Goal: Task Accomplishment & Management: Manage account settings

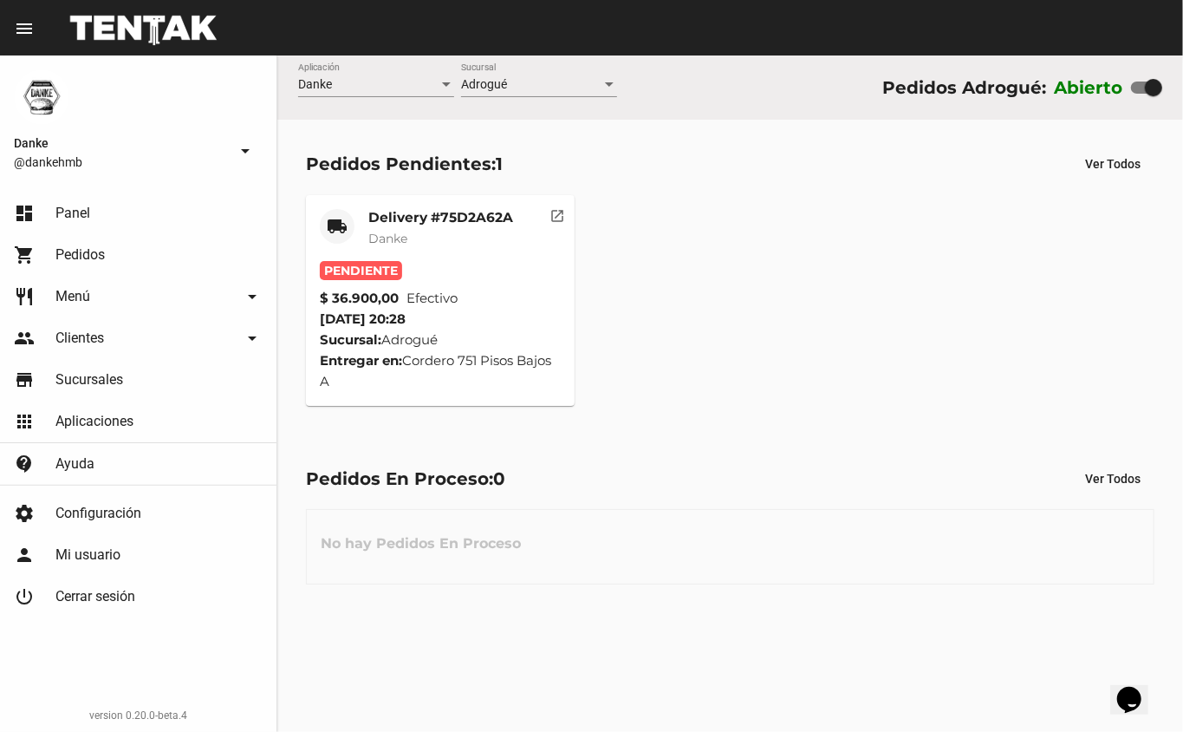
click at [396, 209] on mat-card-title "Delivery #75D2A62A" at bounding box center [440, 217] width 145 height 17
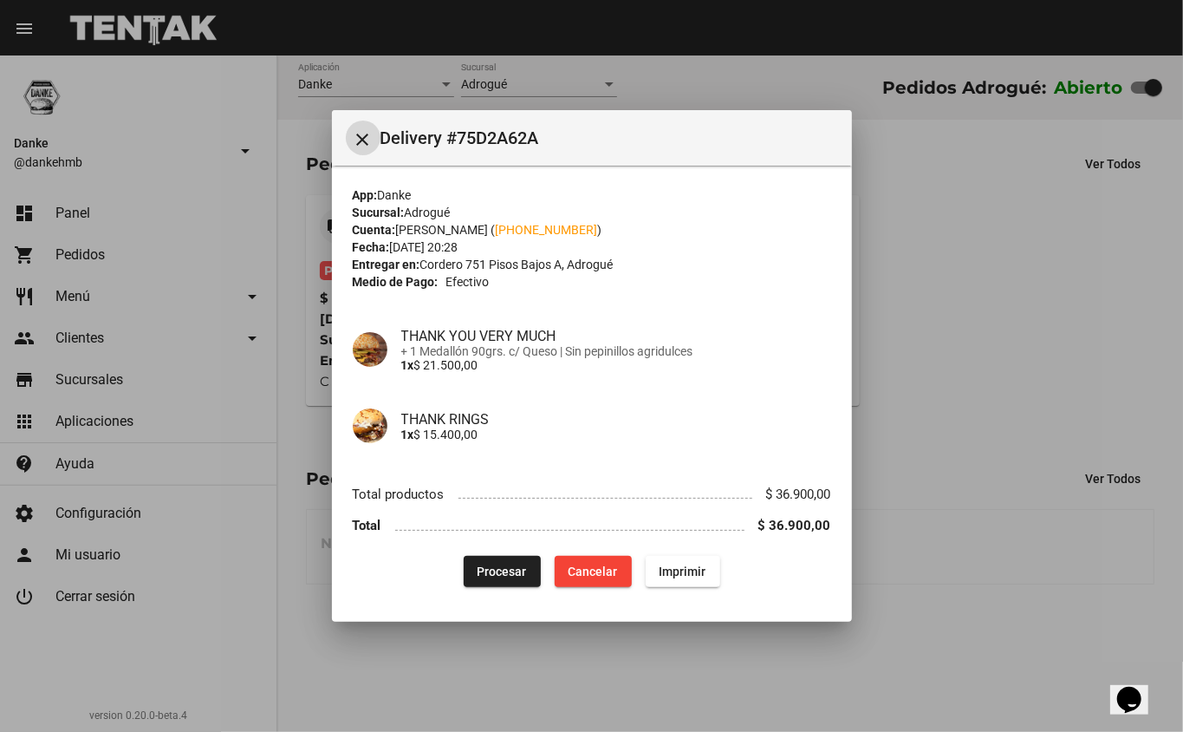
click at [472, 577] on button "Procesar" at bounding box center [502, 571] width 77 height 31
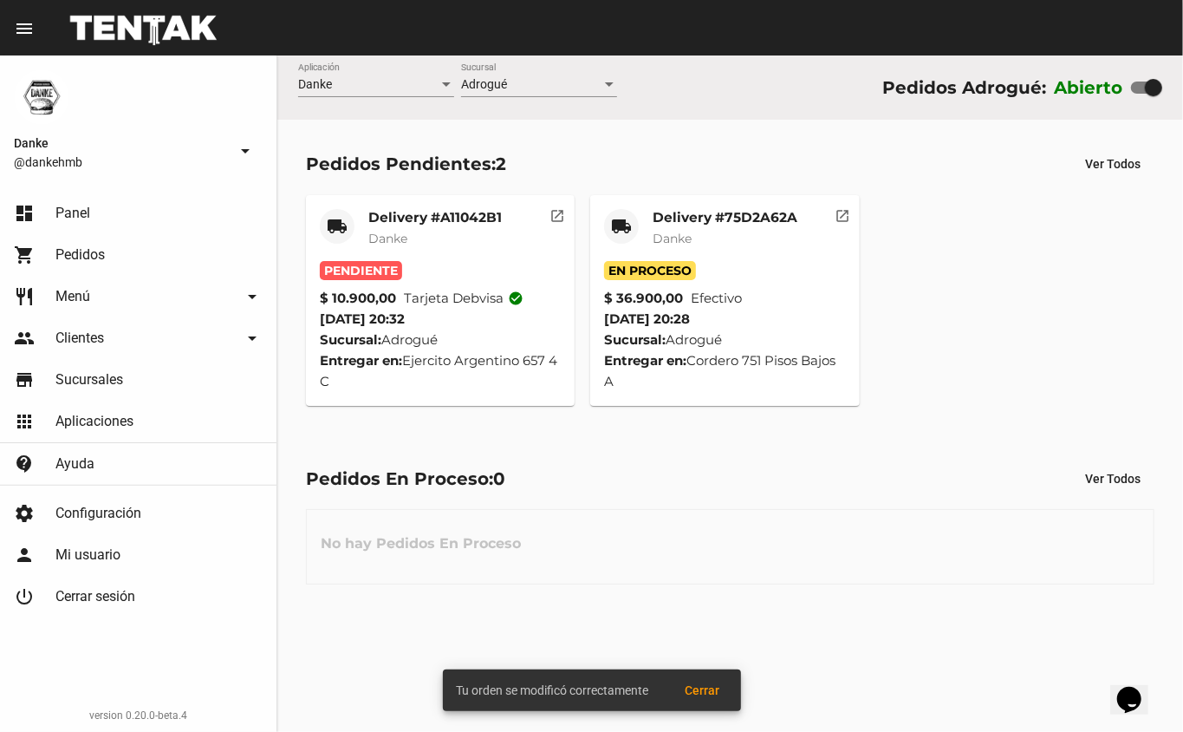
click at [413, 216] on mat-card-title "Delivery #A11042B1" at bounding box center [434, 217] width 133 height 17
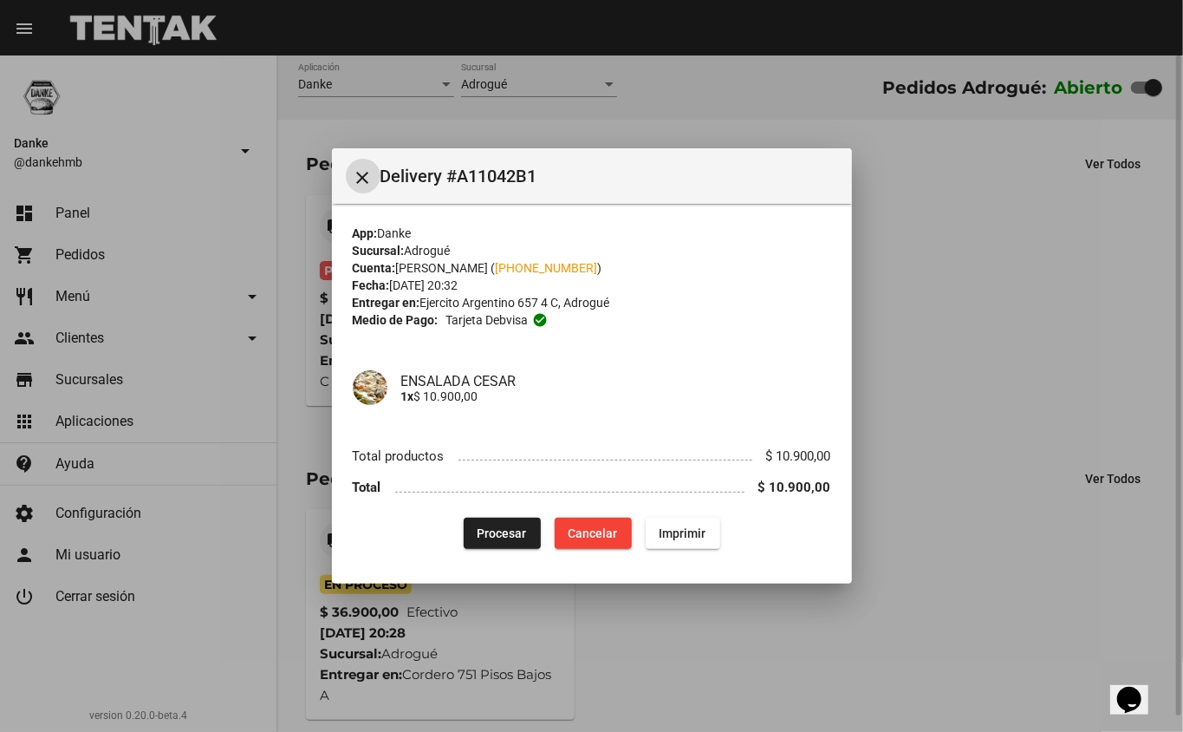
click at [497, 532] on span "Procesar" at bounding box center [502, 533] width 49 height 14
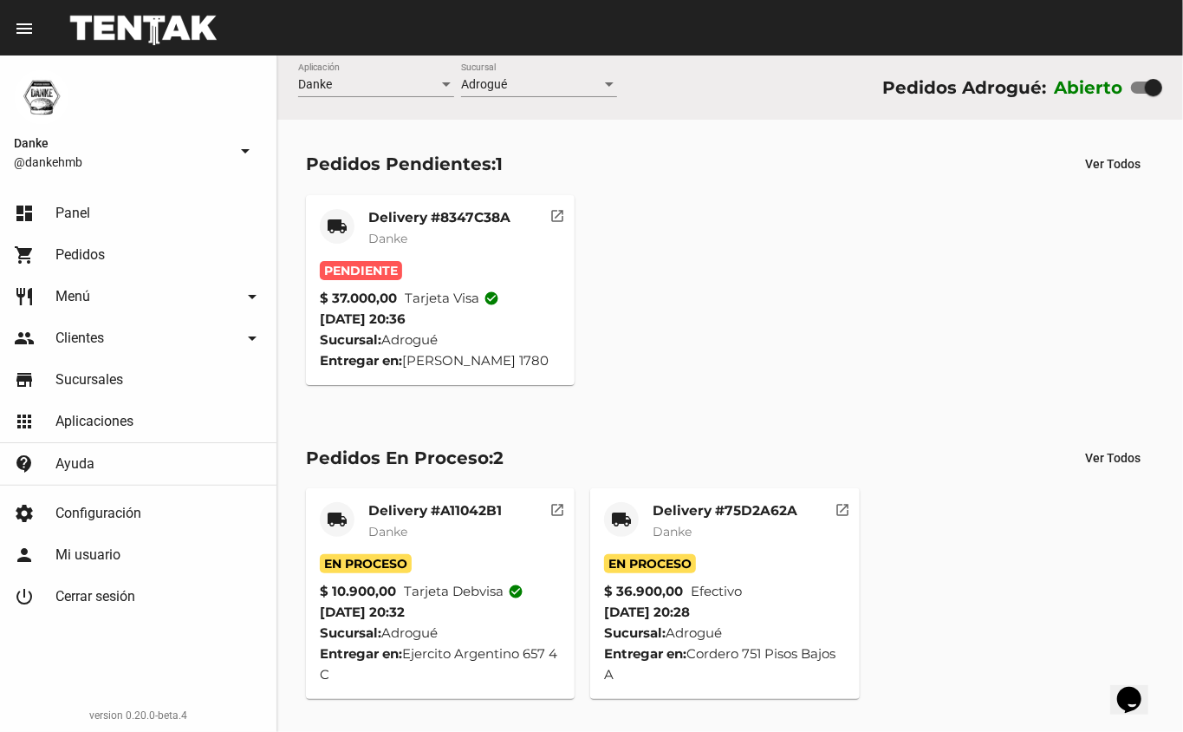
click at [400, 217] on mat-card-title "Delivery #8347C38A" at bounding box center [439, 217] width 142 height 17
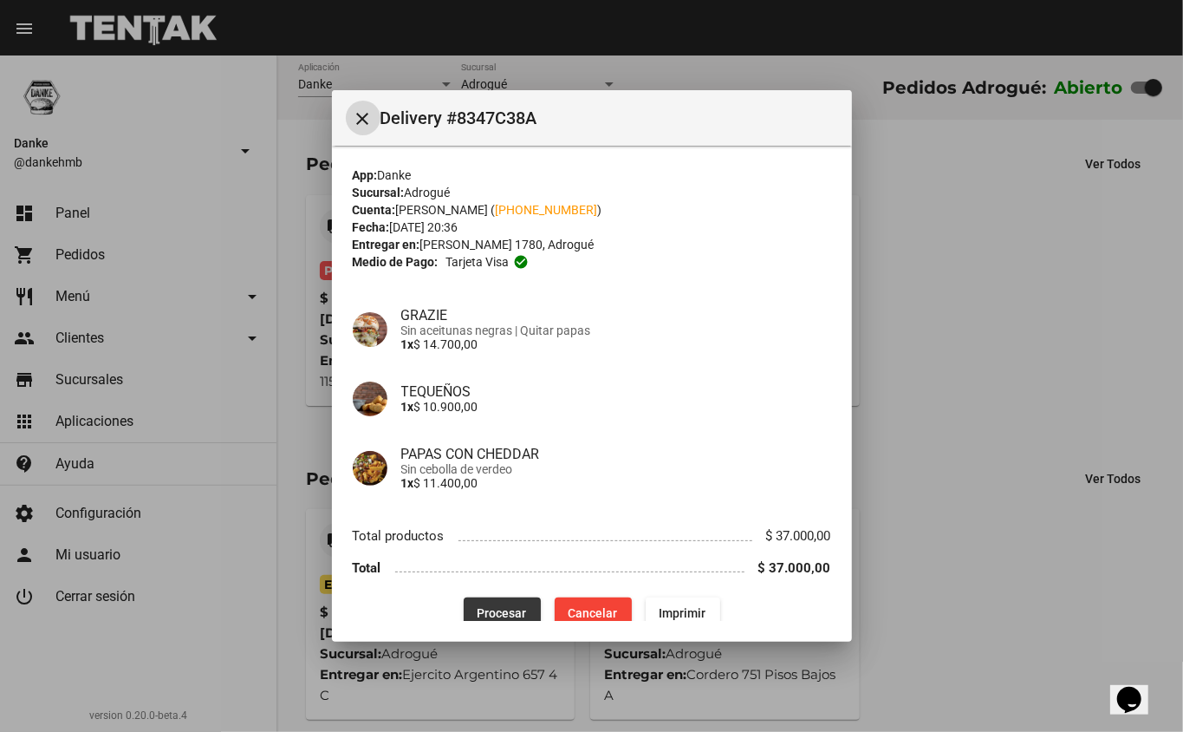
click at [478, 610] on span "Procesar" at bounding box center [502, 613] width 49 height 14
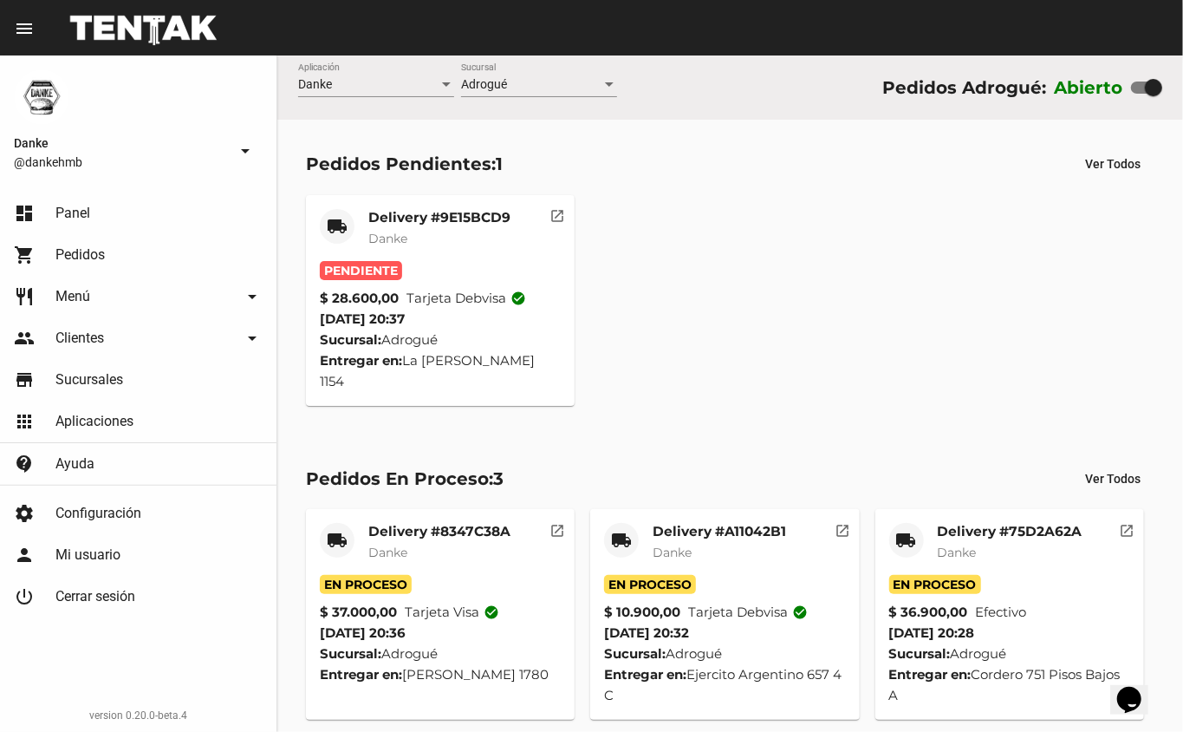
click at [400, 216] on mat-card-title "Delivery #9E15BCD9" at bounding box center [439, 217] width 142 height 17
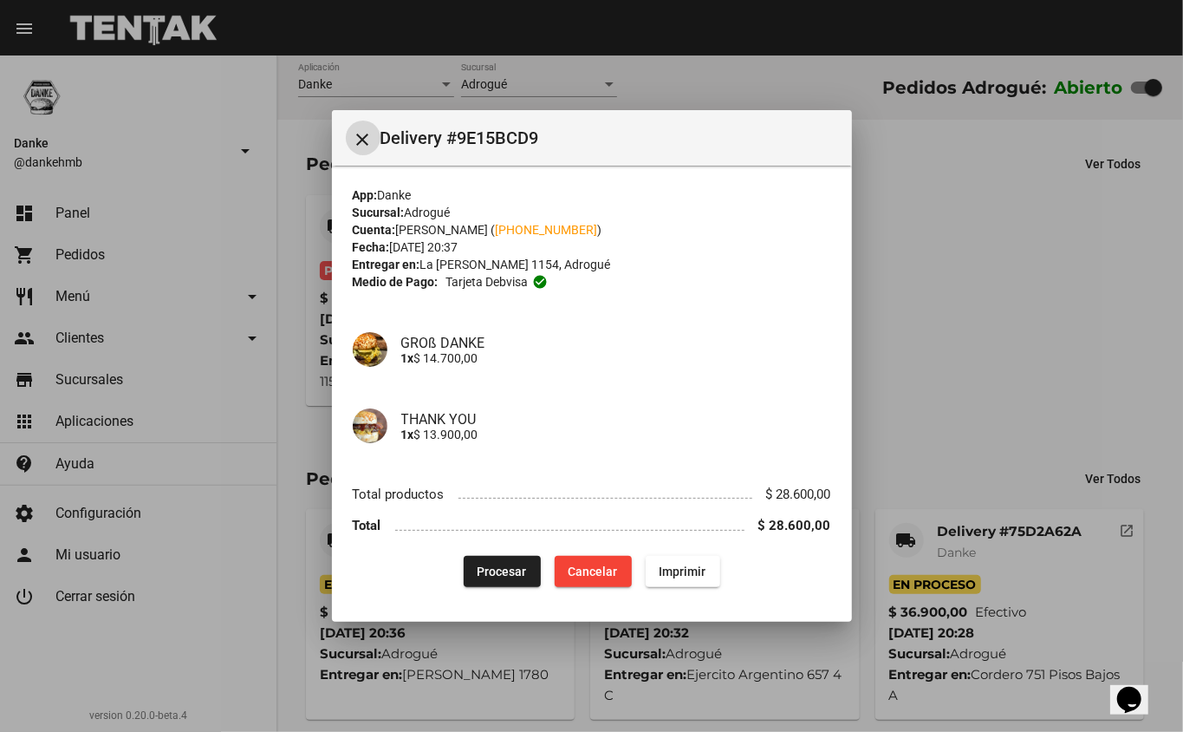
click at [501, 583] on button "Procesar" at bounding box center [502, 571] width 77 height 31
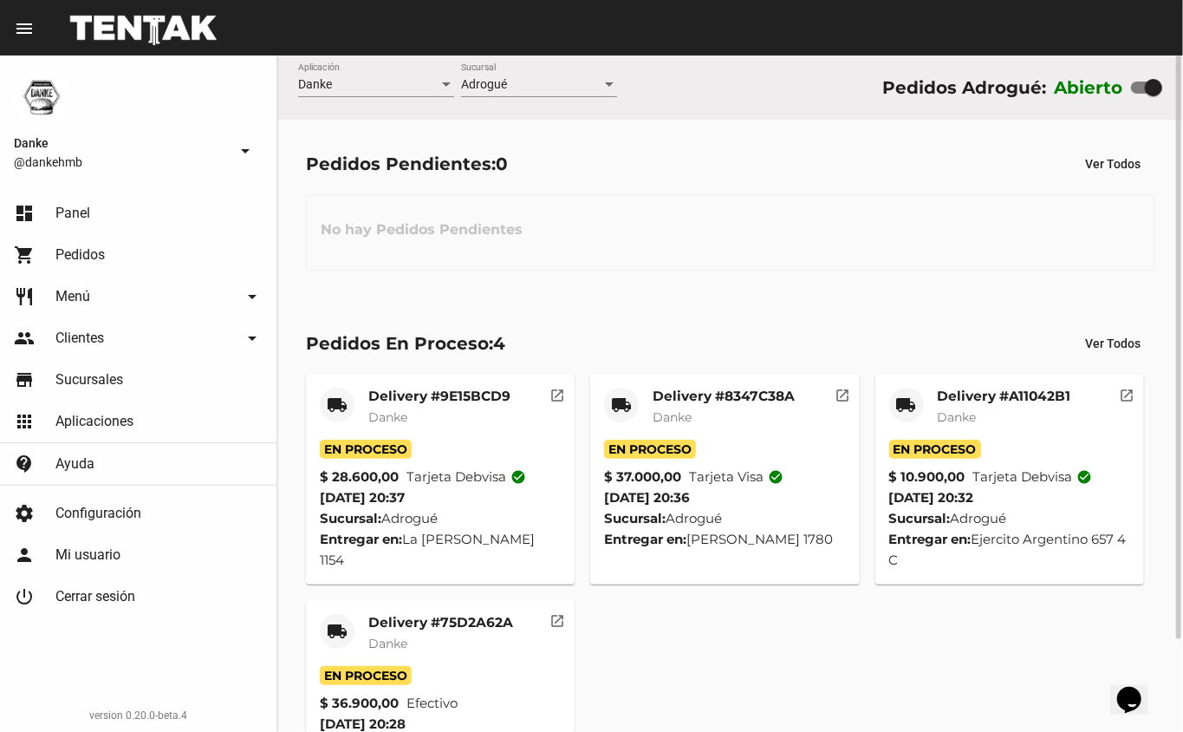
click at [794, 626] on div "local_shipping Delivery #9E15BCD9 Danke En Proceso $ 28.600,00 Tarjeta debvisa …" at bounding box center [730, 592] width 864 height 452
click at [395, 621] on mat-card-title "Delivery #75D2A62A" at bounding box center [440, 622] width 145 height 17
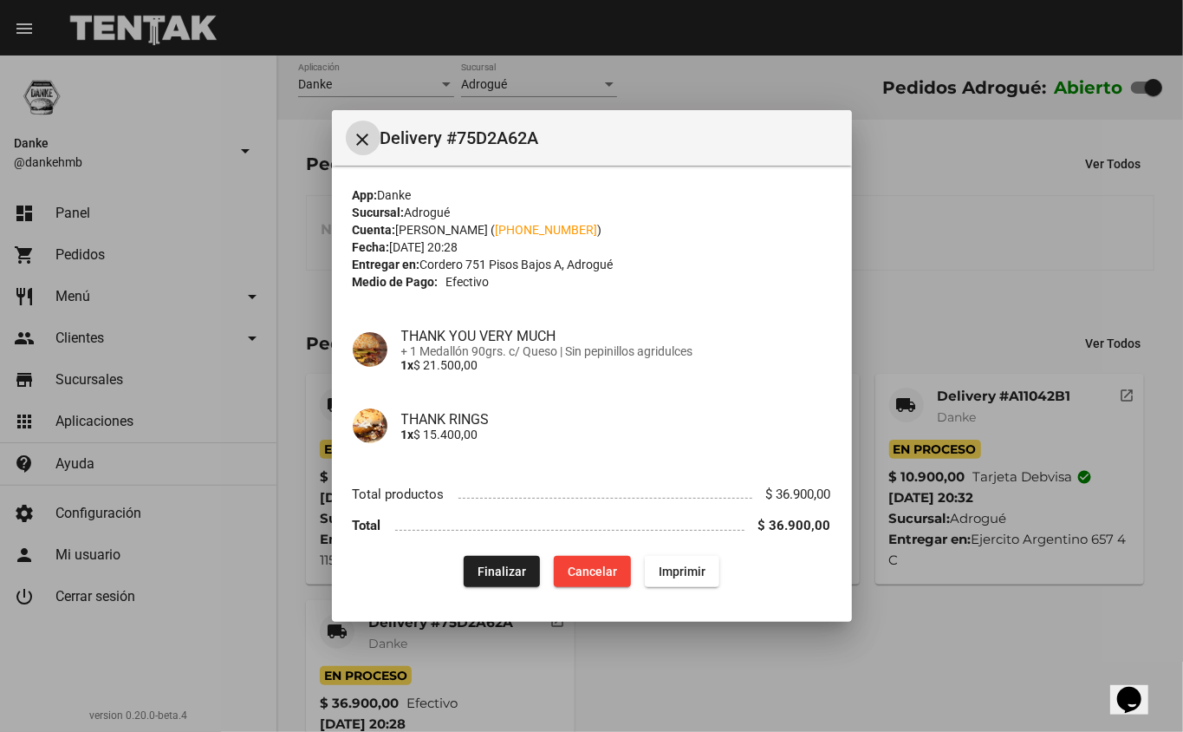
click at [1014, 655] on div at bounding box center [591, 366] width 1183 height 732
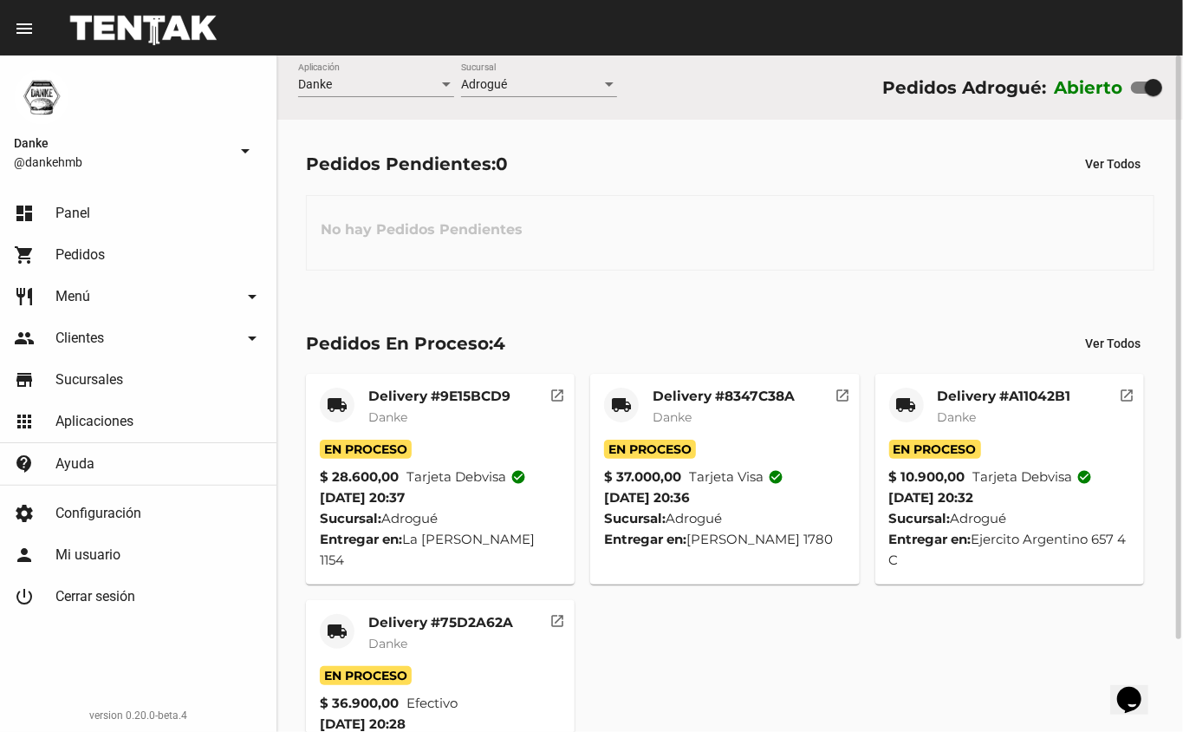
click at [967, 395] on mat-card-title "Delivery #A11042B1" at bounding box center [1004, 395] width 133 height 17
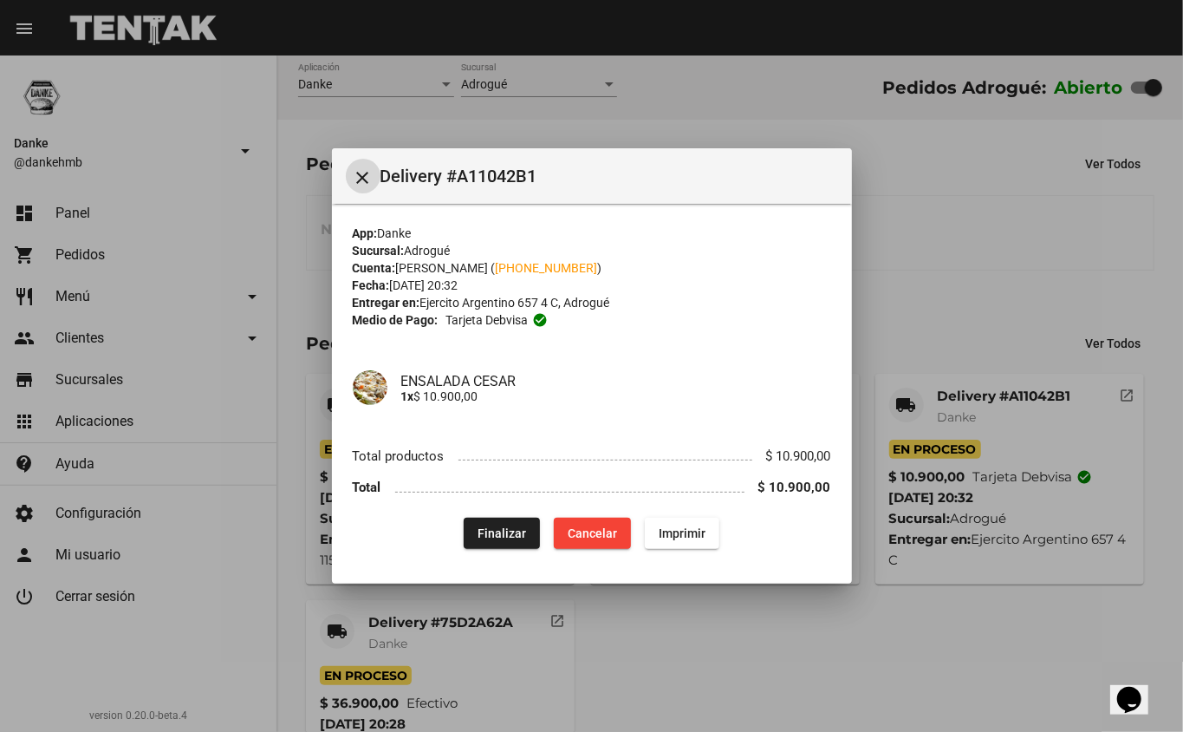
click at [936, 293] on div at bounding box center [591, 366] width 1183 height 732
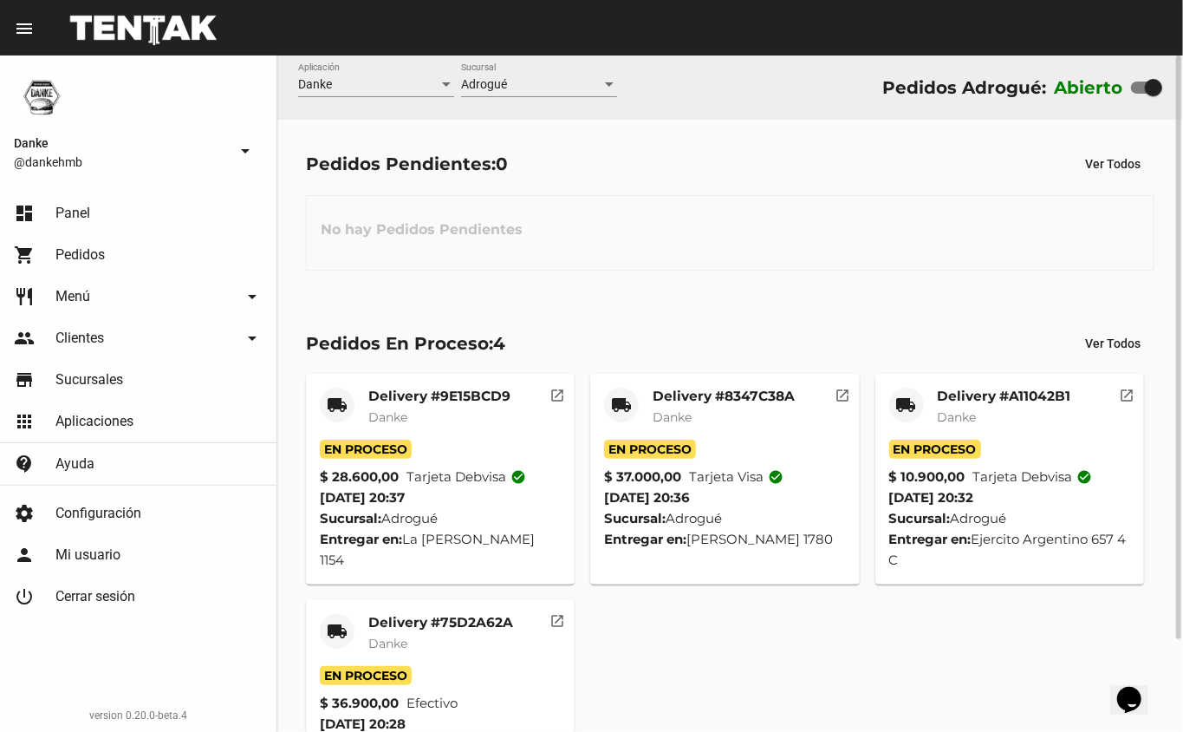
click at [439, 633] on div "Delivery #75D2A62A Danke" at bounding box center [440, 640] width 145 height 52
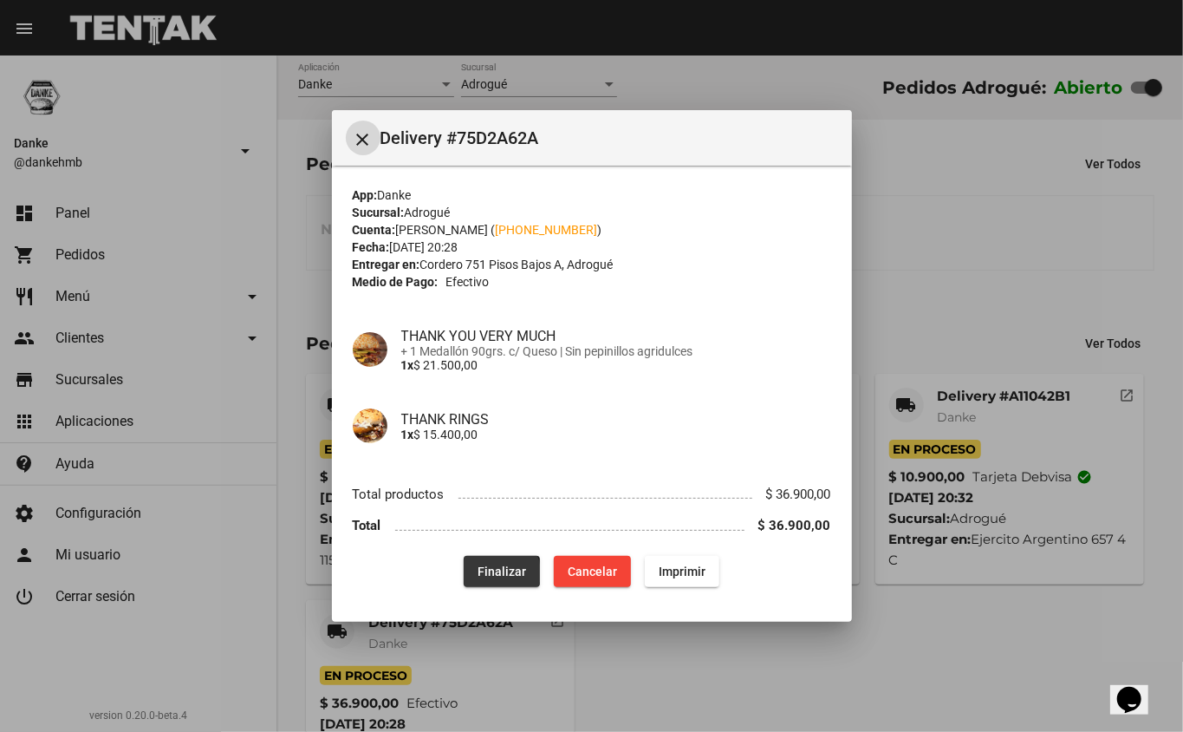
click at [496, 573] on span "Finalizar" at bounding box center [502, 571] width 49 height 14
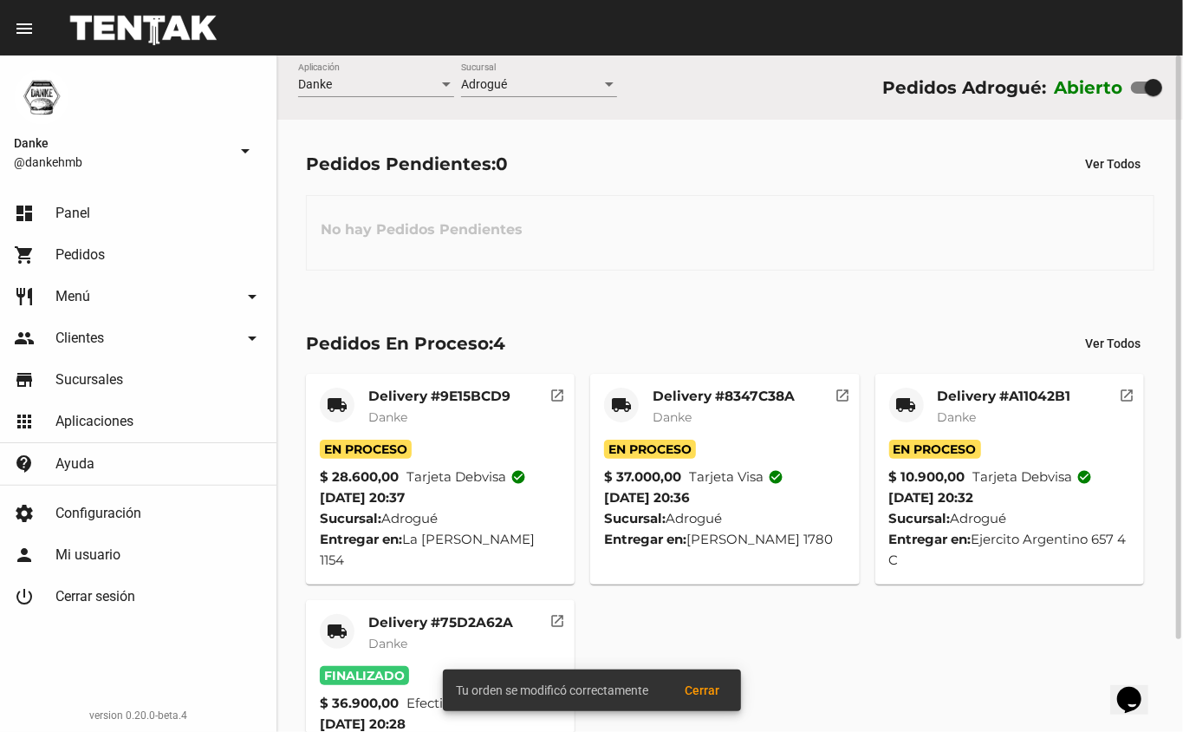
click at [972, 413] on span "Danke" at bounding box center [957, 417] width 39 height 16
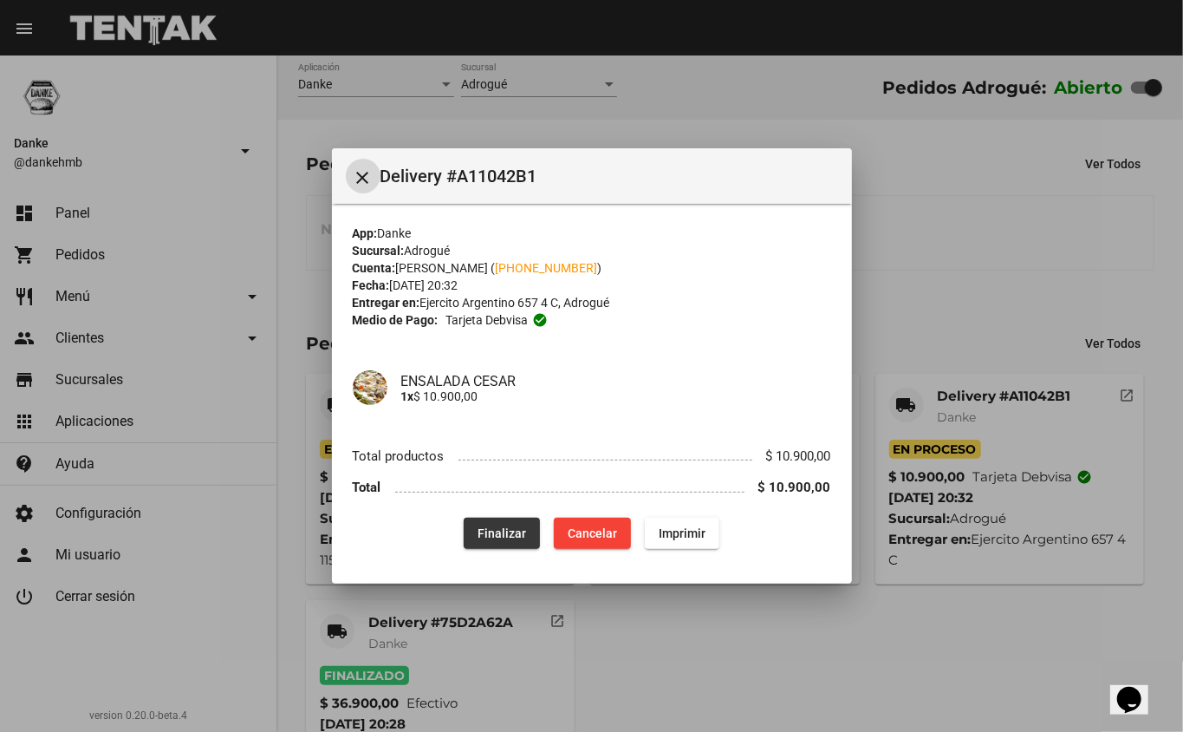
click at [520, 535] on span "Finalizar" at bounding box center [502, 533] width 49 height 14
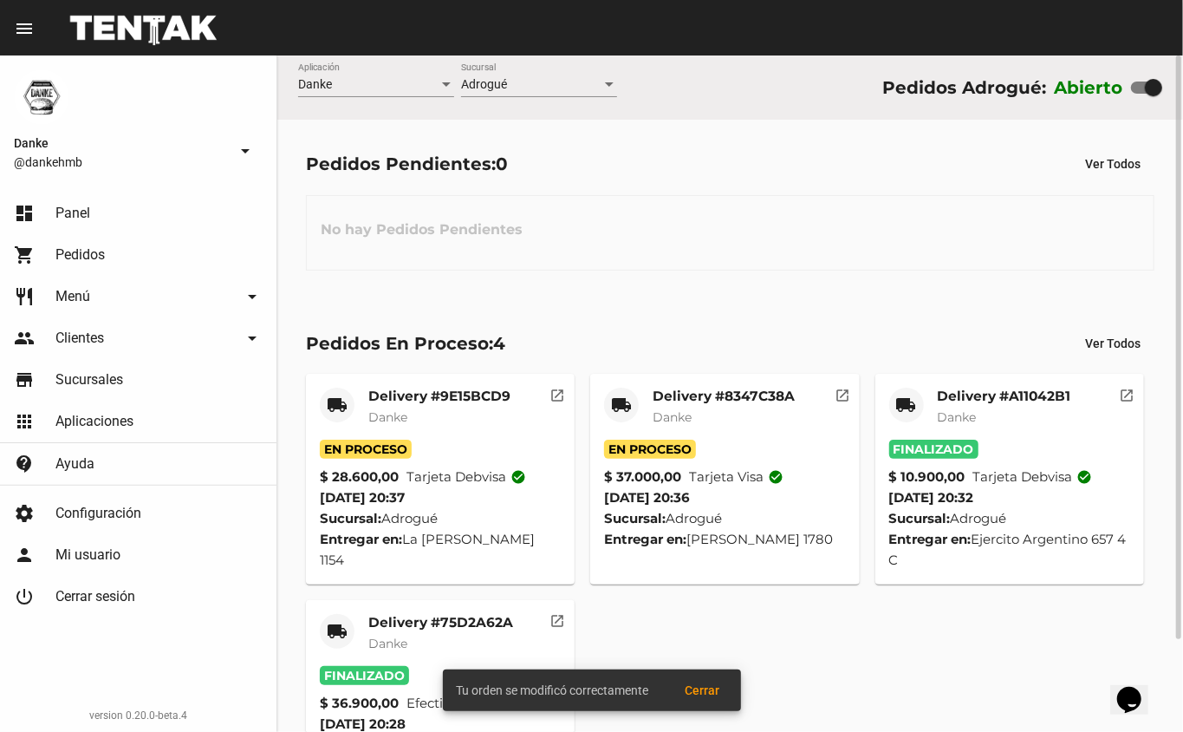
click at [688, 411] on span "Danke" at bounding box center [672, 417] width 39 height 16
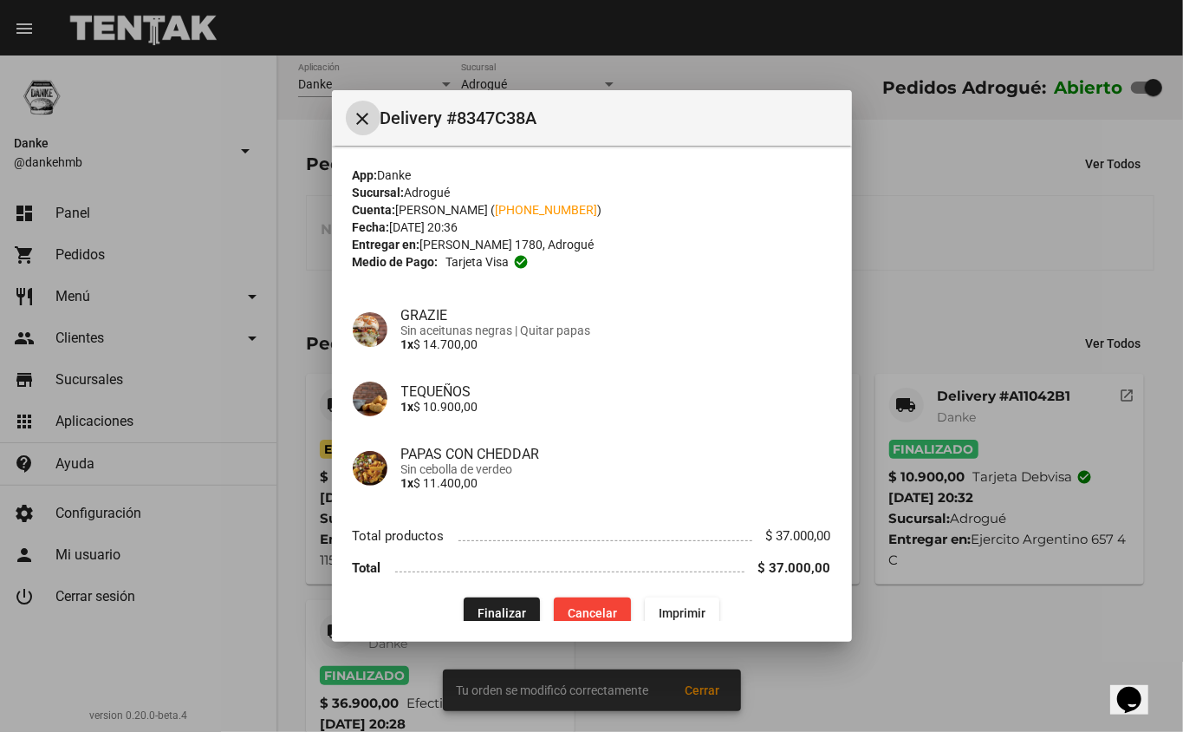
click at [510, 625] on mat-dialog-container "close Delivery #8347C38A App: Danke Sucursal: Adrogué Cuenta: Eliana Ventto ( +…" at bounding box center [592, 366] width 520 height 552
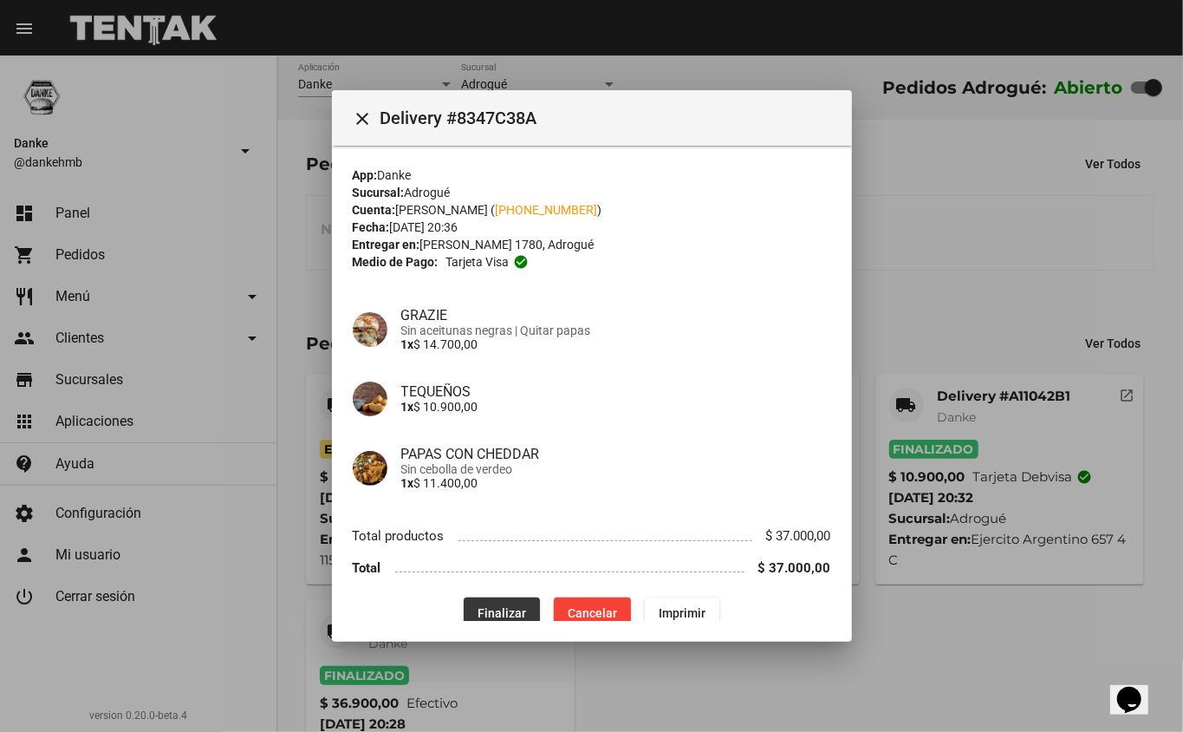
click at [485, 610] on span "Finalizar" at bounding box center [502, 613] width 49 height 14
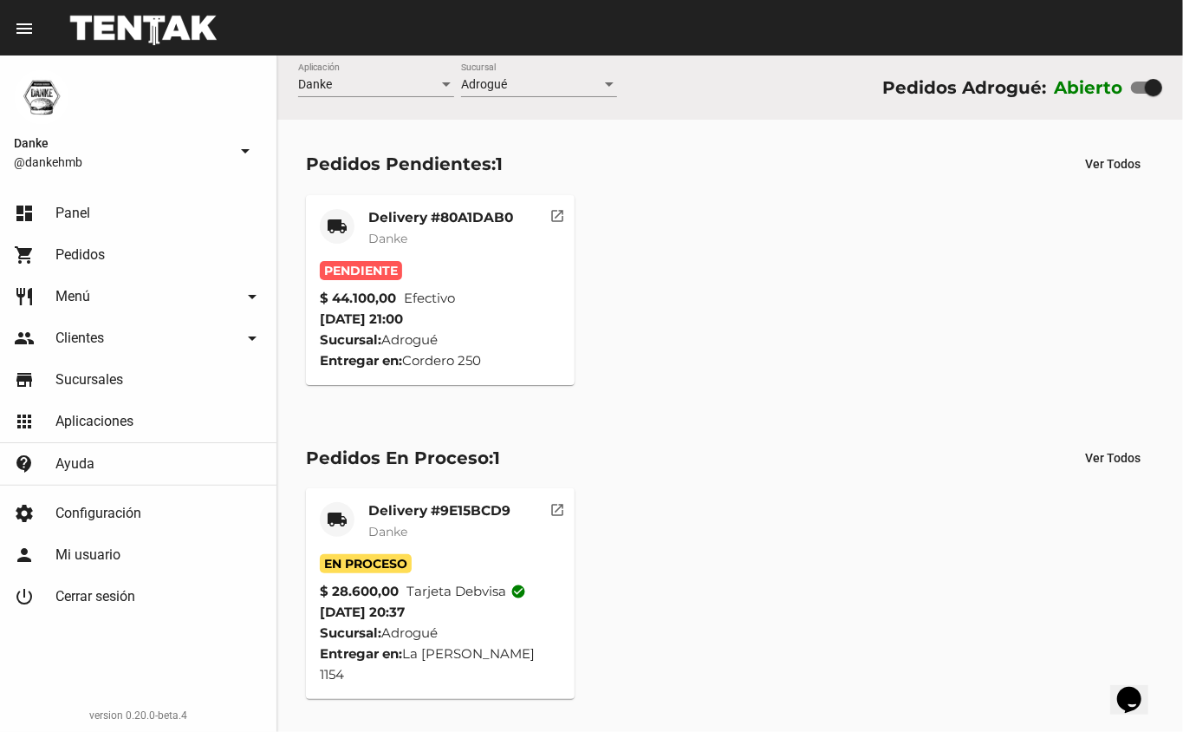
click at [404, 209] on mat-card-title "Delivery #80A1DAB0" at bounding box center [440, 217] width 145 height 17
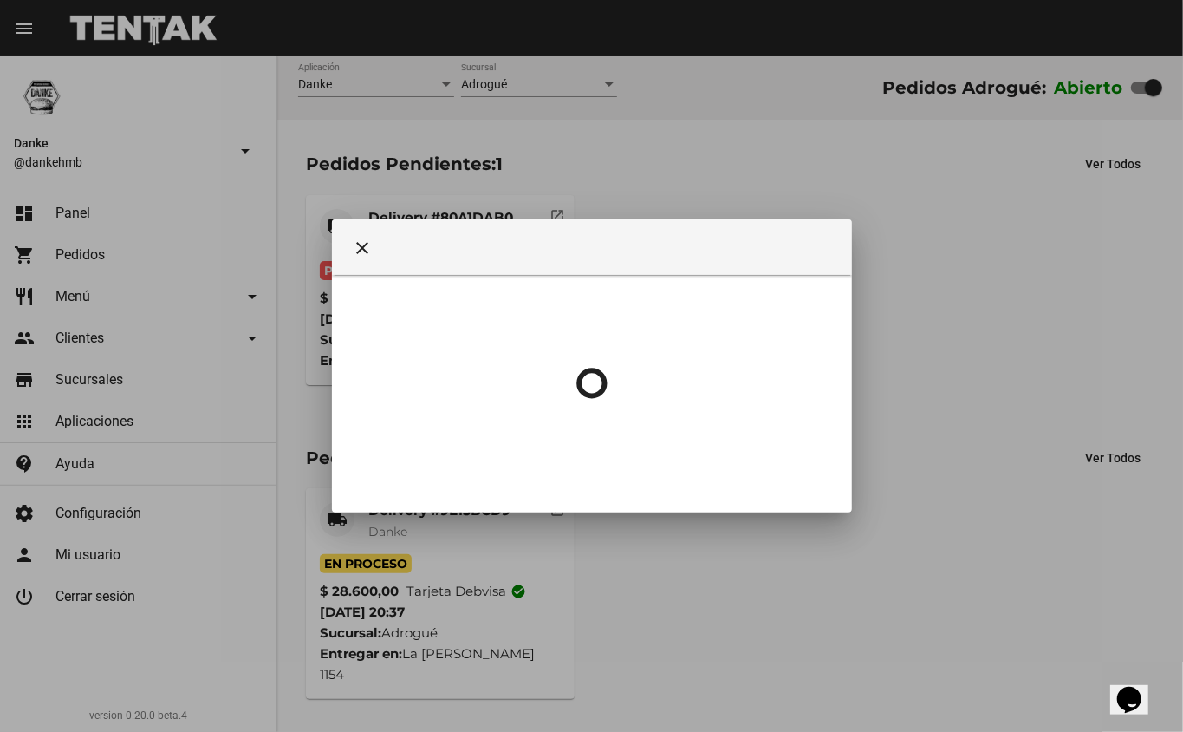
click at [414, 215] on div at bounding box center [591, 366] width 1183 height 732
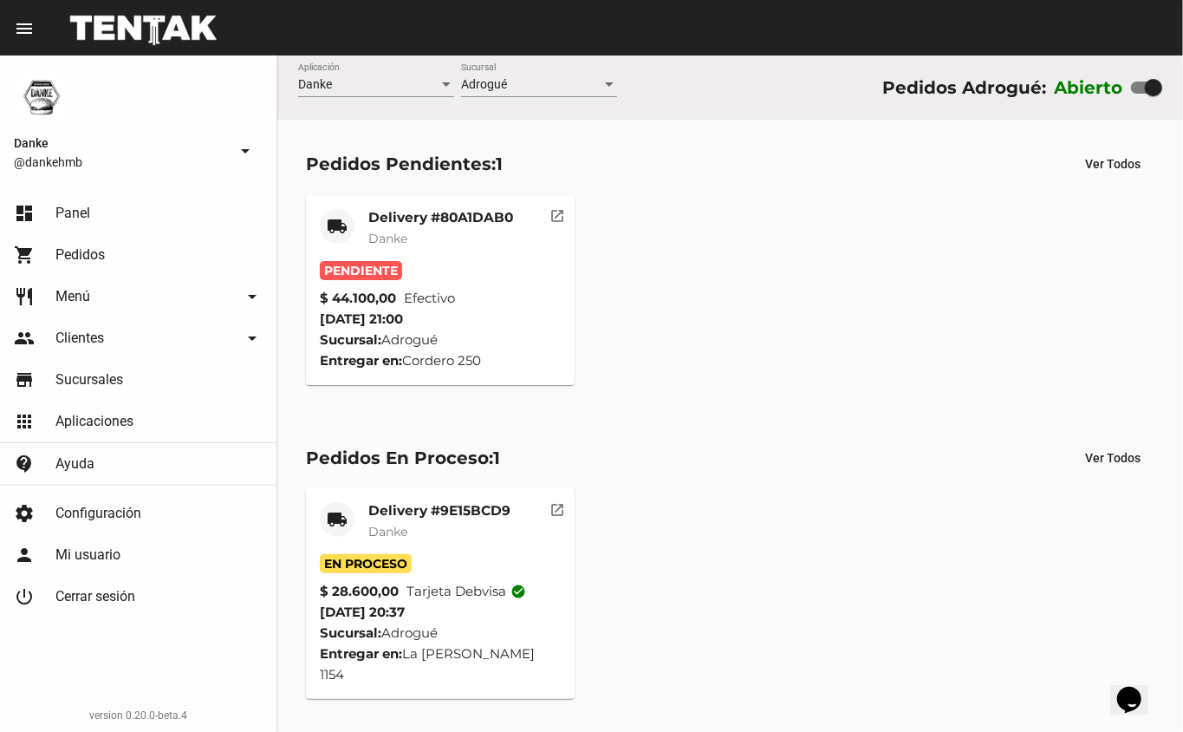
click at [397, 212] on mat-card-title "Delivery #80A1DAB0" at bounding box center [440, 217] width 145 height 17
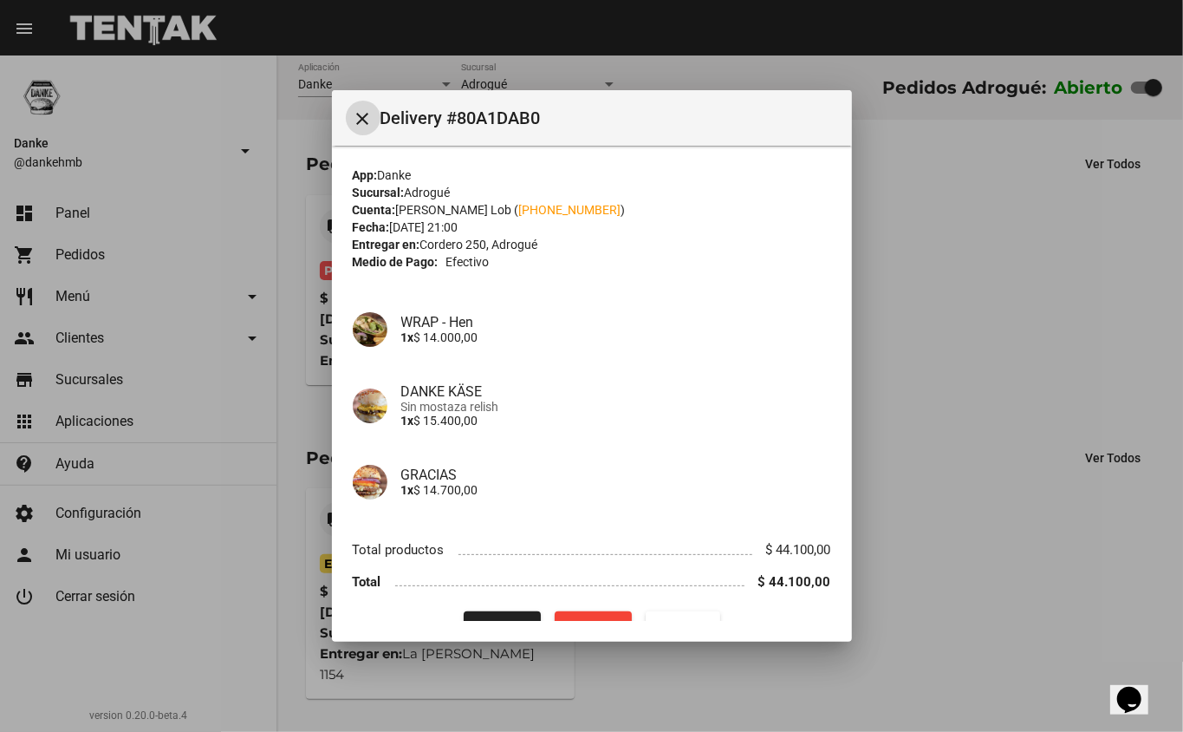
click at [494, 624] on mat-dialog-container "close Delivery #80A1DAB0 App: Danke Sucursal: Adrogué Cuenta: Natalia Degand Lo…" at bounding box center [592, 366] width 520 height 552
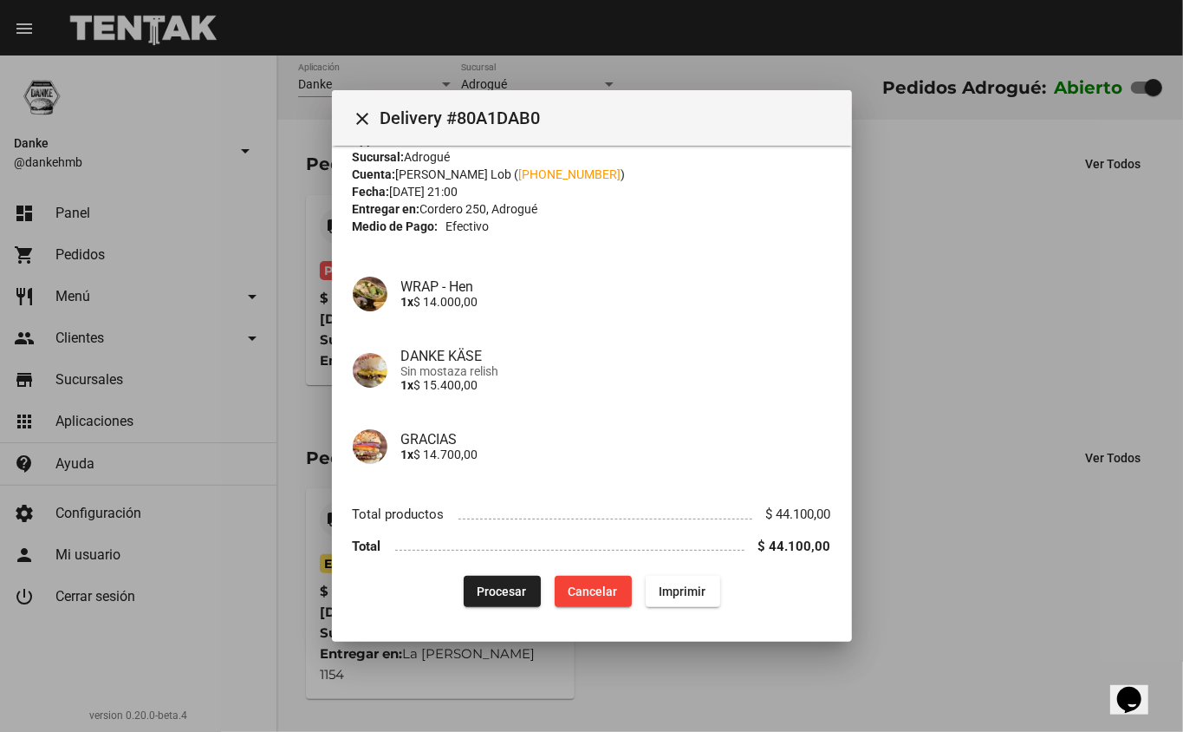
click at [498, 597] on span "Procesar" at bounding box center [502, 591] width 49 height 14
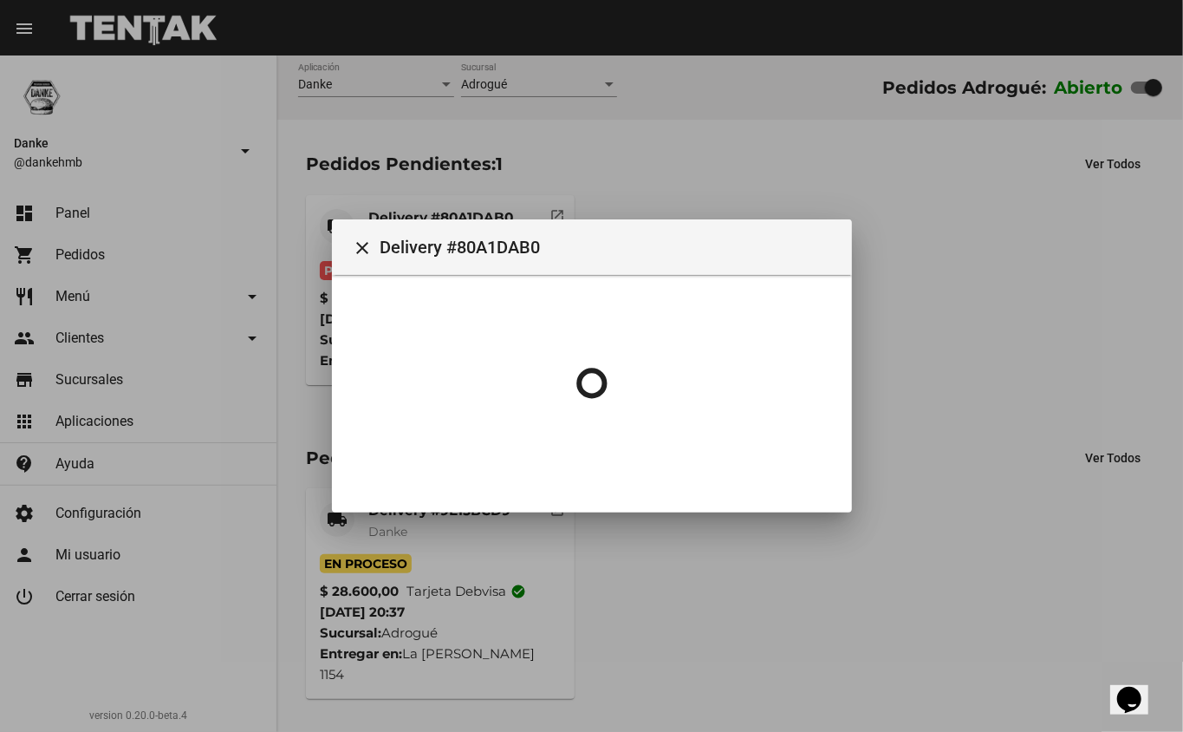
scroll to position [0, 0]
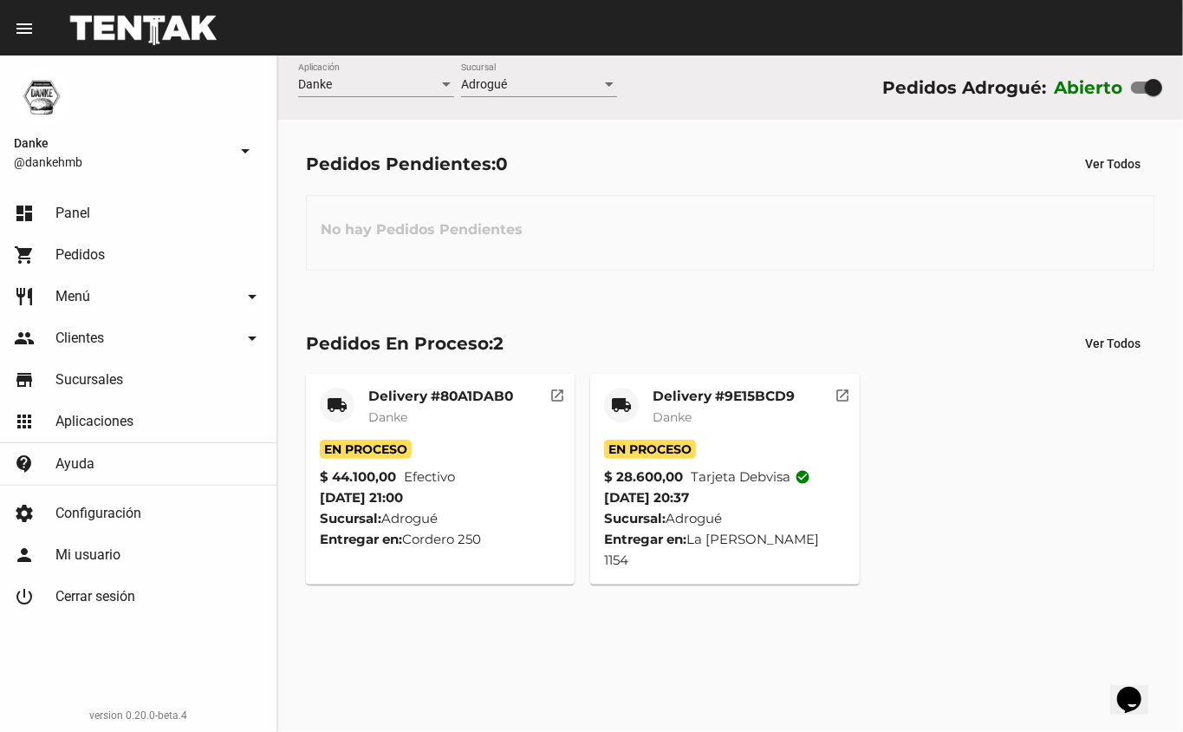
click at [707, 423] on mat-card-subtitle "Danke" at bounding box center [724, 416] width 142 height 17
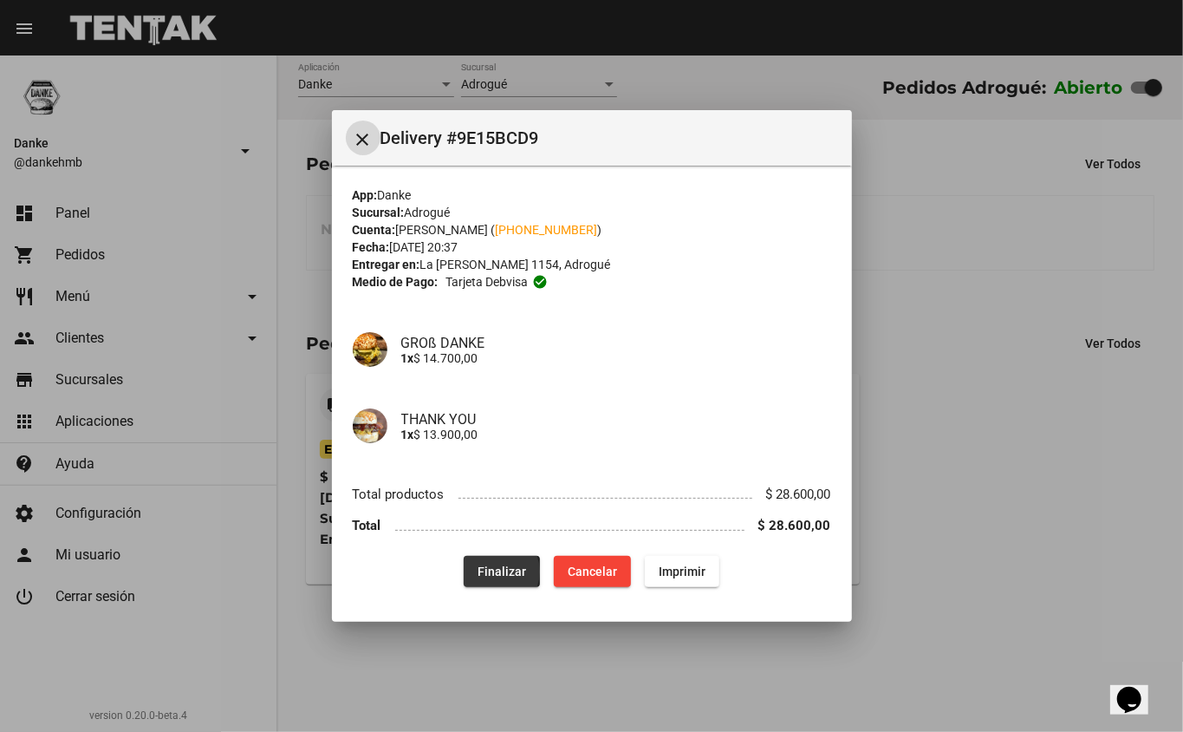
click at [496, 570] on span "Finalizar" at bounding box center [502, 571] width 49 height 14
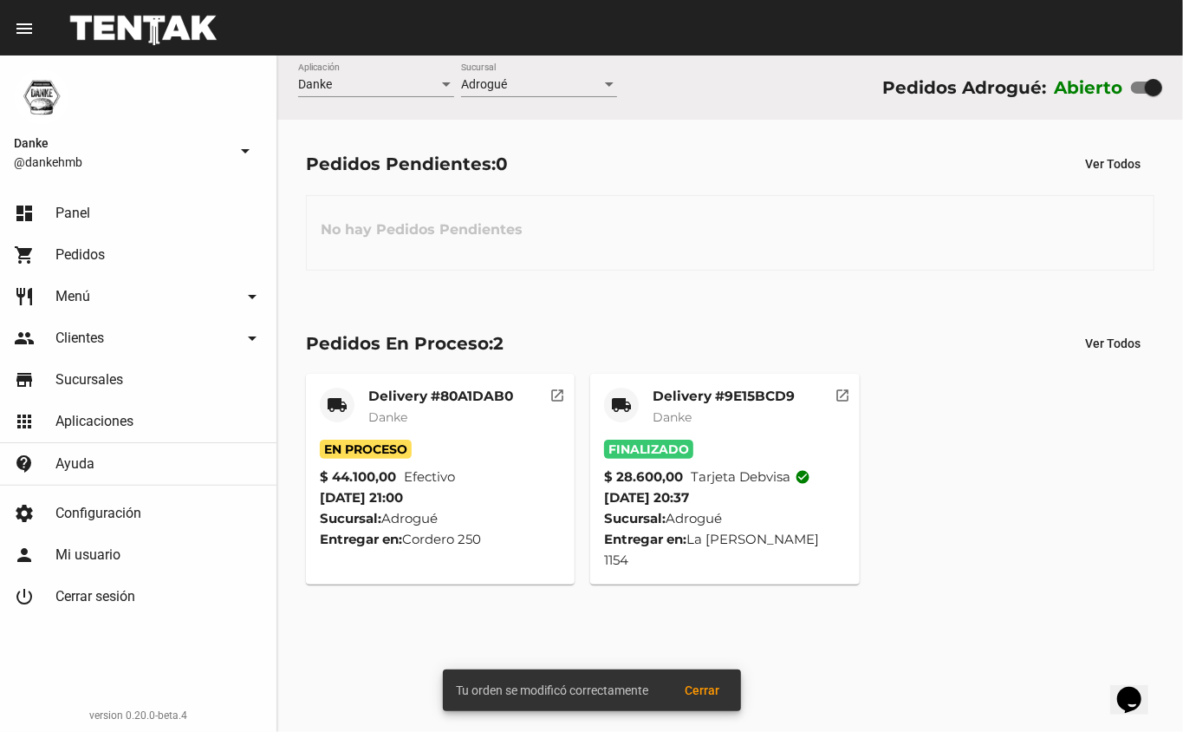
click at [403, 390] on mat-card-title "Delivery #80A1DAB0" at bounding box center [440, 395] width 145 height 17
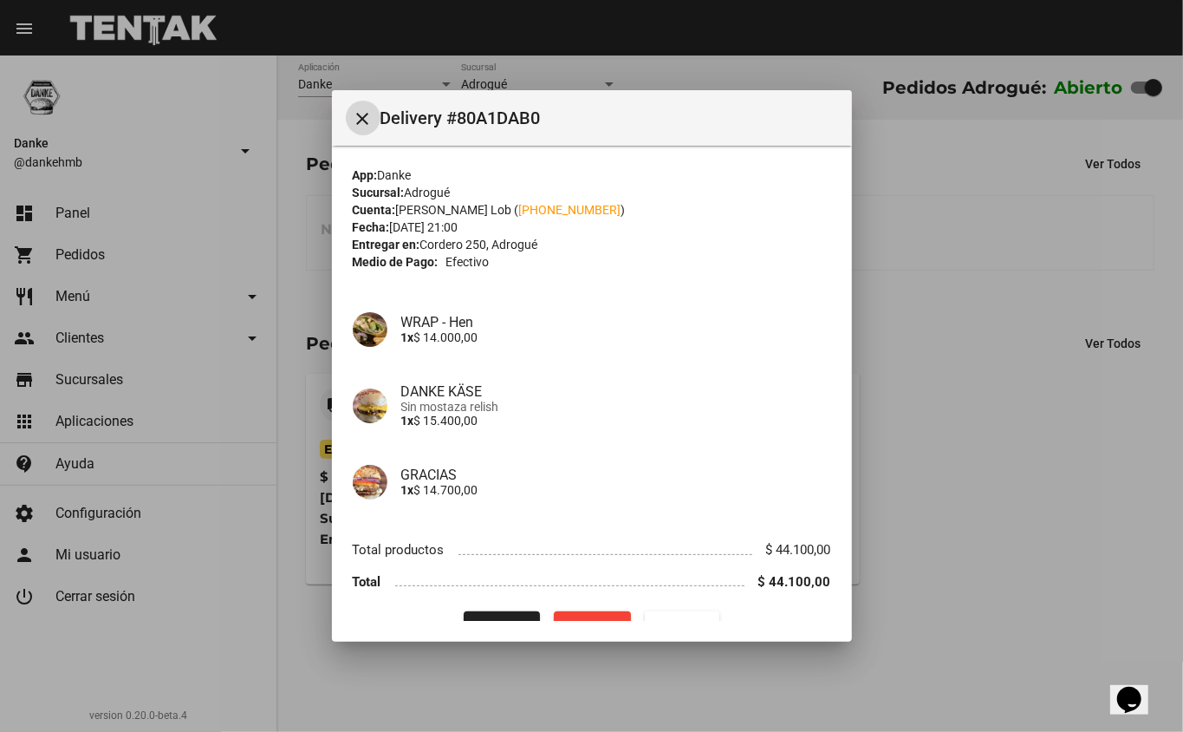
click at [908, 604] on div at bounding box center [591, 366] width 1183 height 732
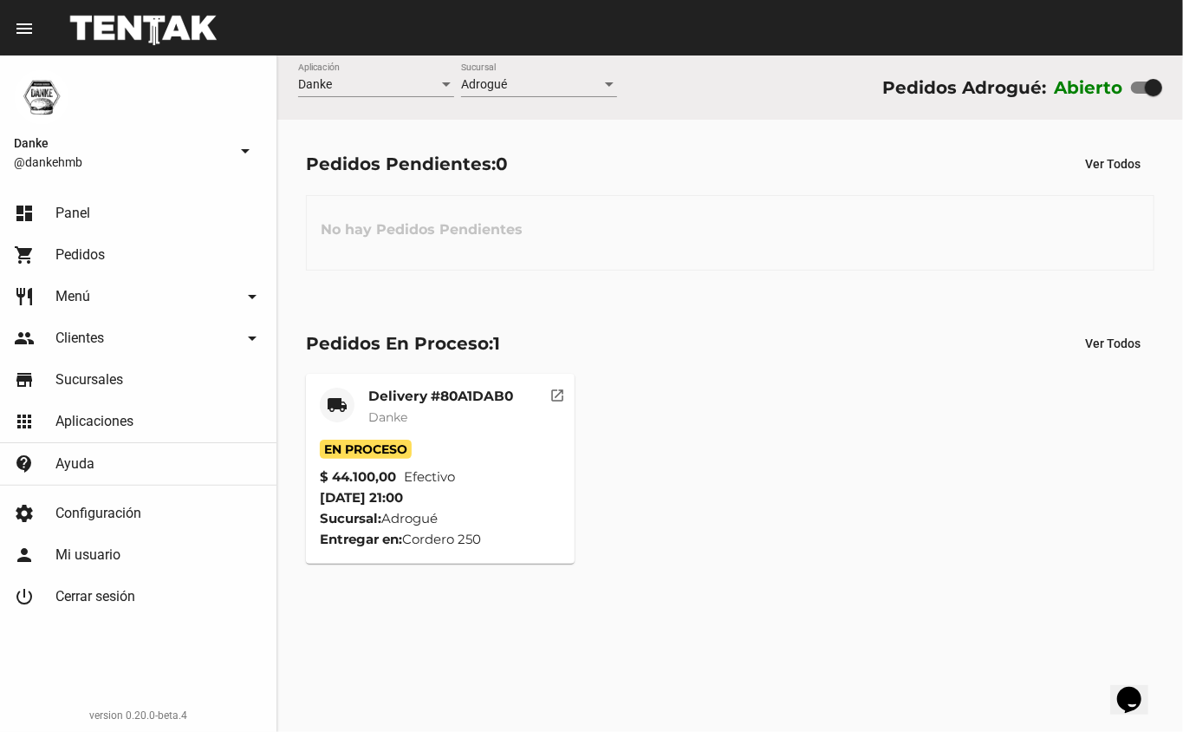
click at [979, 475] on div "local_shipping Delivery #80A1DAB0 Danke En Proceso $ 44.100,00 Efectivo 20/8/25…" at bounding box center [730, 468] width 864 height 205
click at [455, 416] on mat-card-subtitle "Danke" at bounding box center [440, 416] width 145 height 17
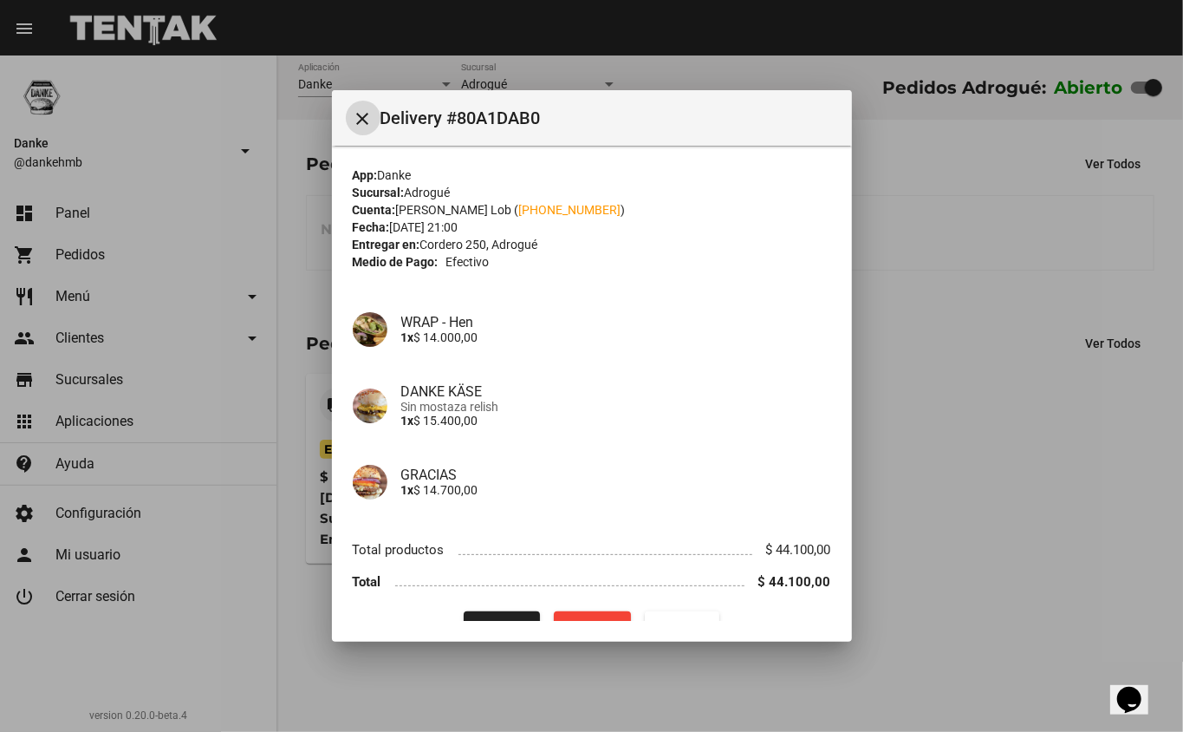
click at [493, 625] on mat-dialog-container "close Delivery #80A1DAB0 App: Danke Sucursal: Adrogué Cuenta: Natalia Degand Lo…" at bounding box center [592, 366] width 520 height 552
click at [681, 420] on p "1x $ 15.400,00" at bounding box center [616, 420] width 430 height 14
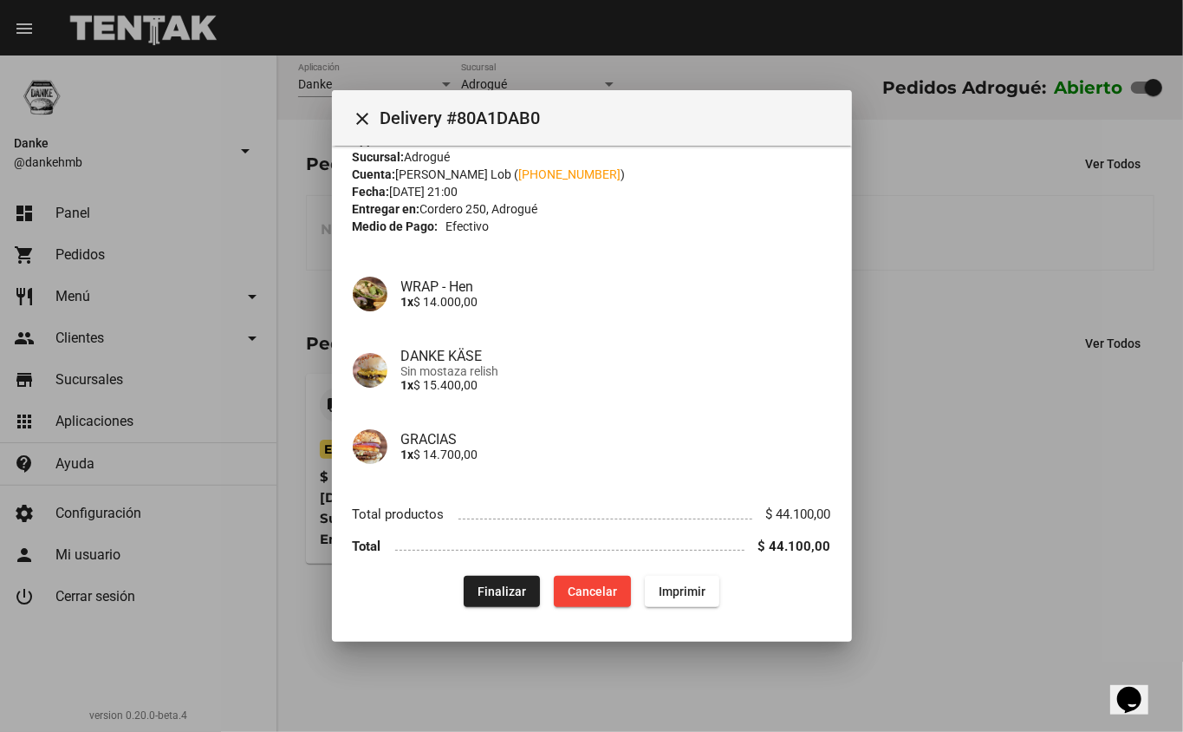
click at [508, 598] on button "Finalizar" at bounding box center [502, 591] width 76 height 31
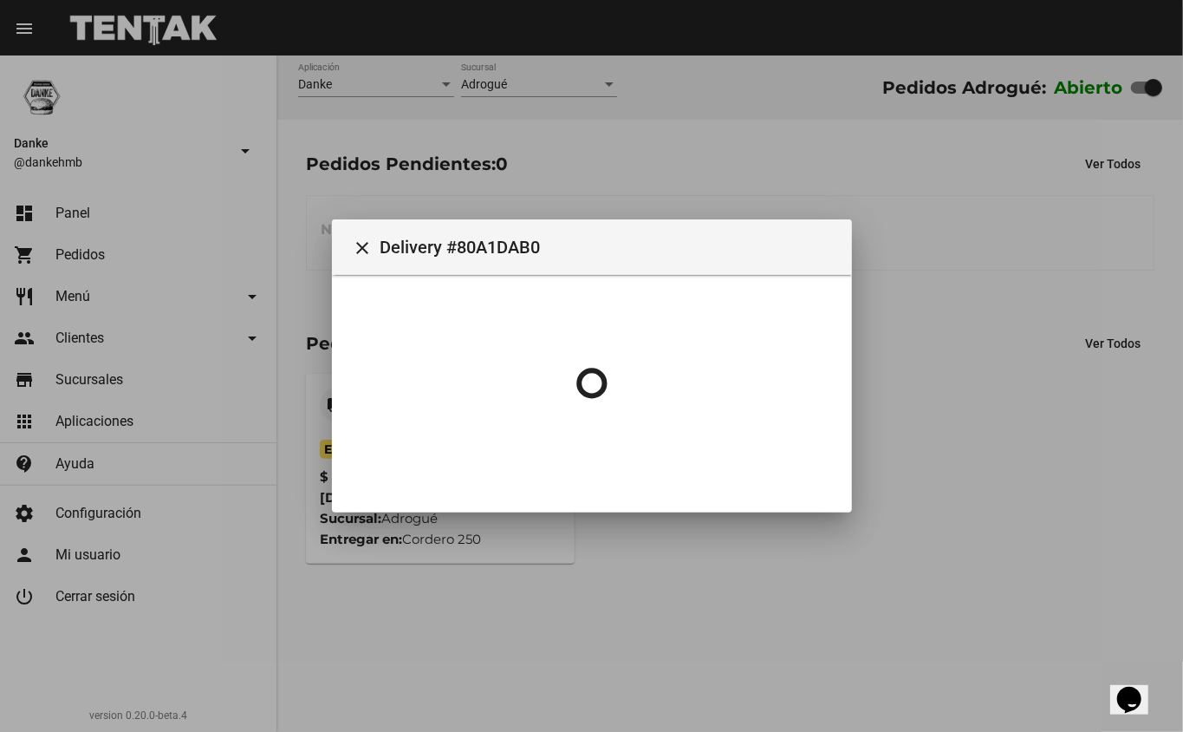
scroll to position [0, 0]
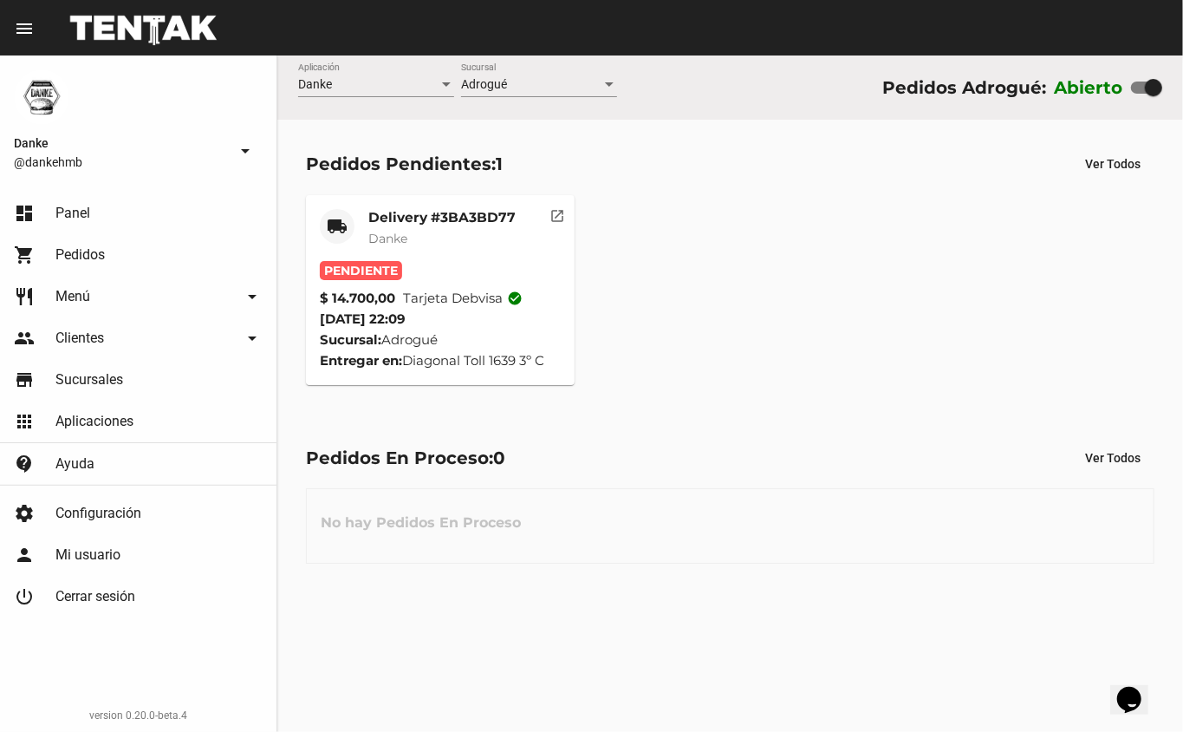
click at [420, 213] on mat-card-title "Delivery #3BA3BD77" at bounding box center [441, 217] width 147 height 17
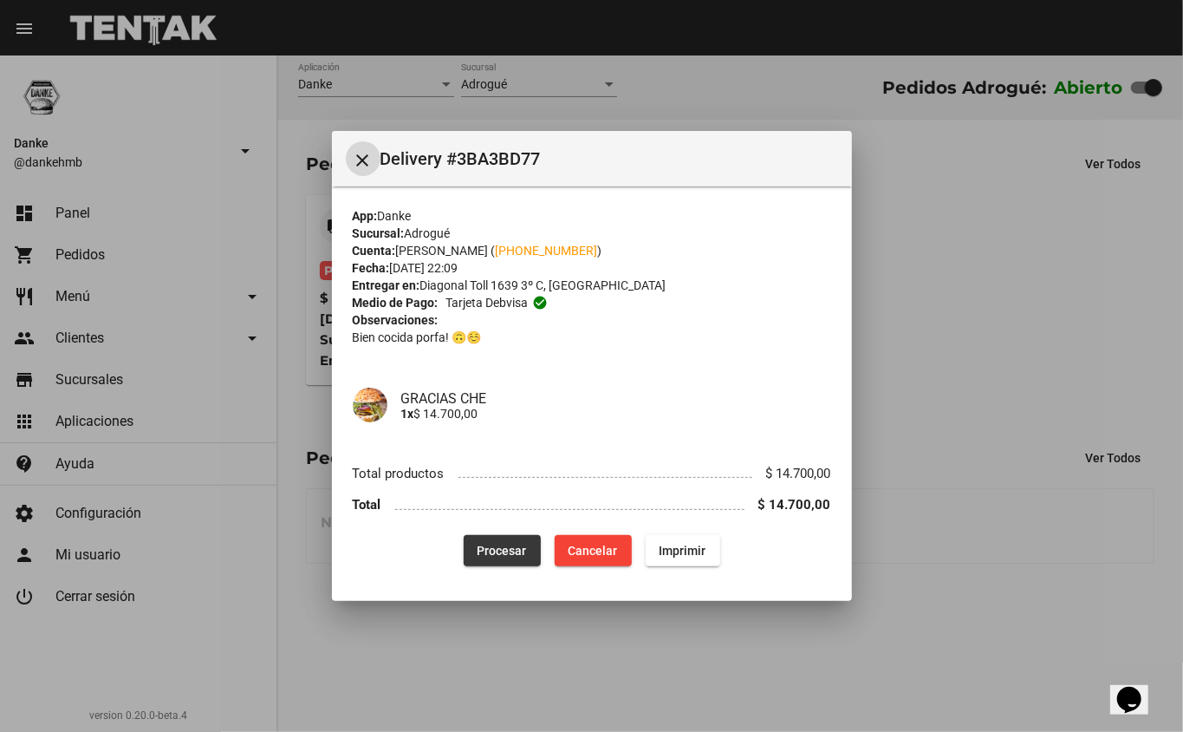
click at [483, 552] on span "Procesar" at bounding box center [502, 550] width 49 height 14
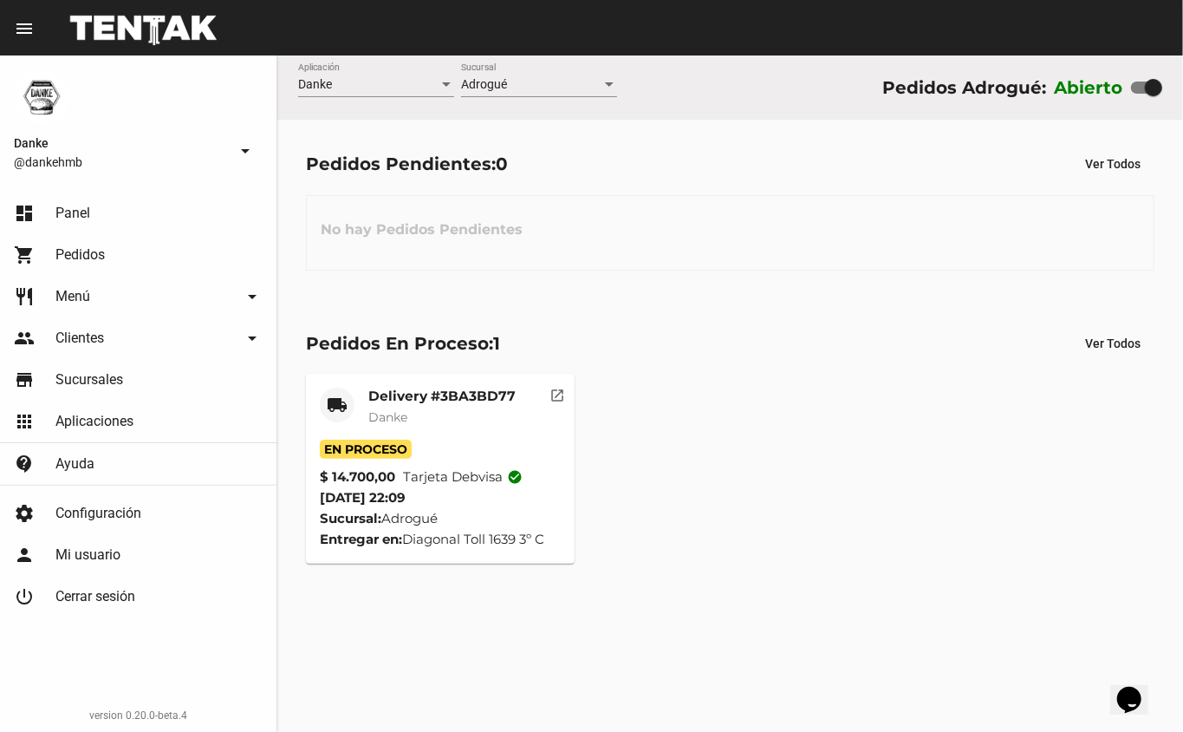
click at [444, 437] on div "Delivery #3BA3BD77 Danke" at bounding box center [441, 413] width 147 height 52
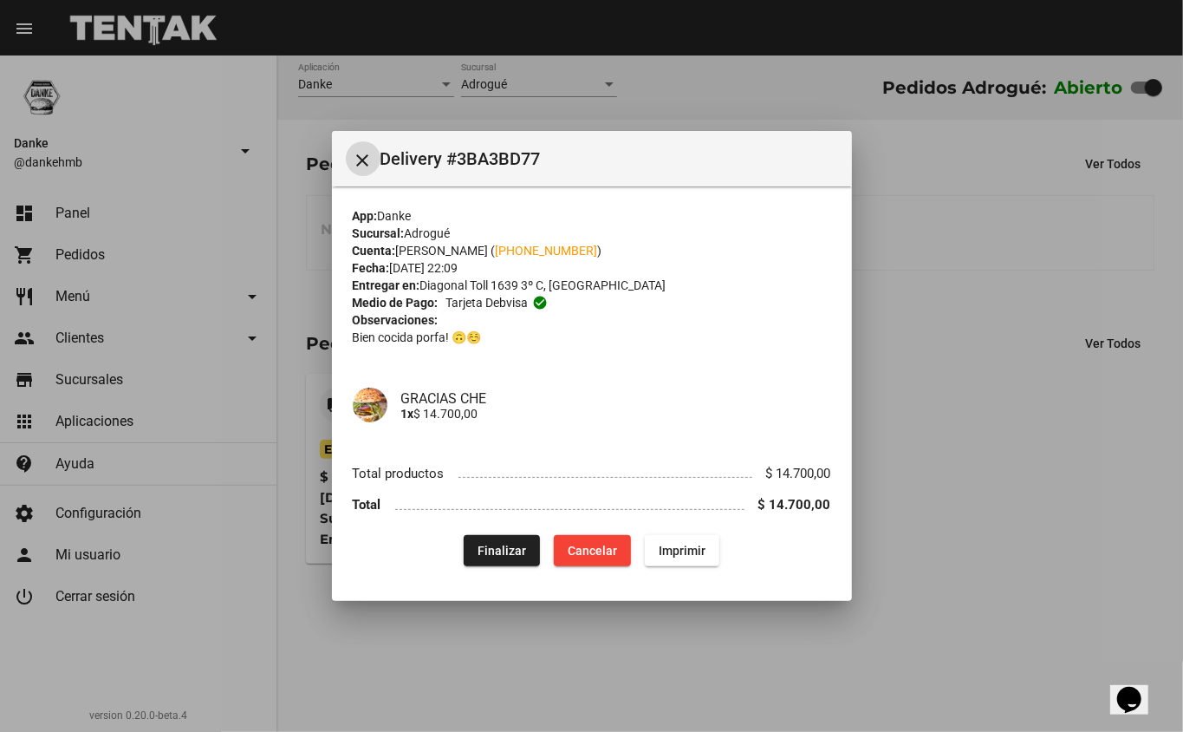
click at [507, 549] on span "Finalizar" at bounding box center [502, 550] width 49 height 14
